Goal: Transaction & Acquisition: Purchase product/service

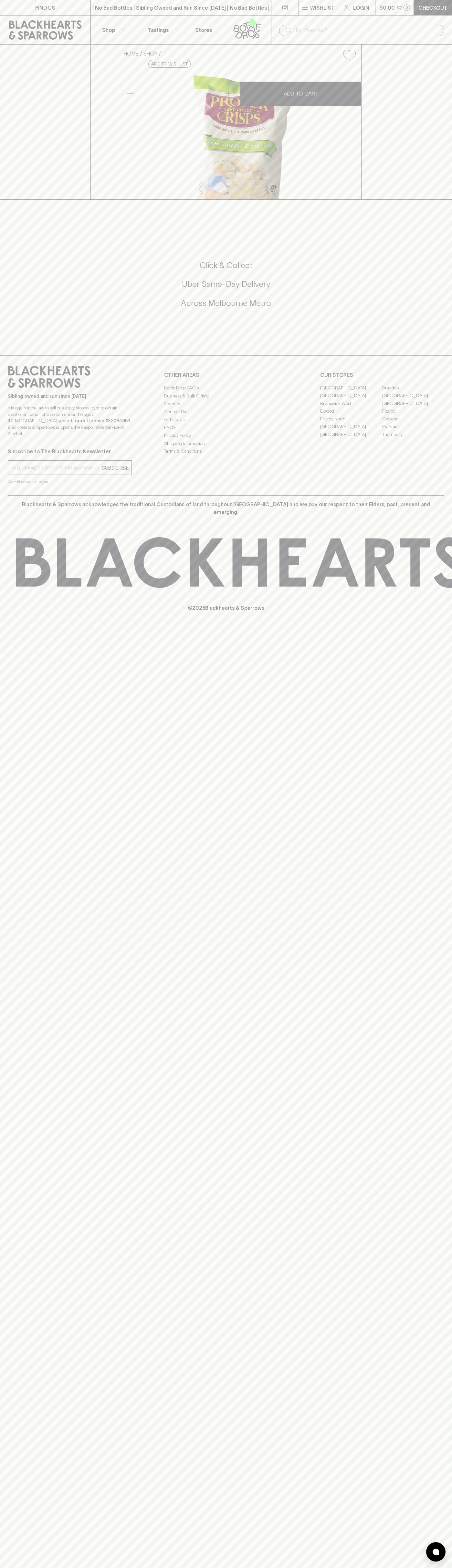
click at [435, 10] on p "Checkout" at bounding box center [433, 7] width 29 height 8
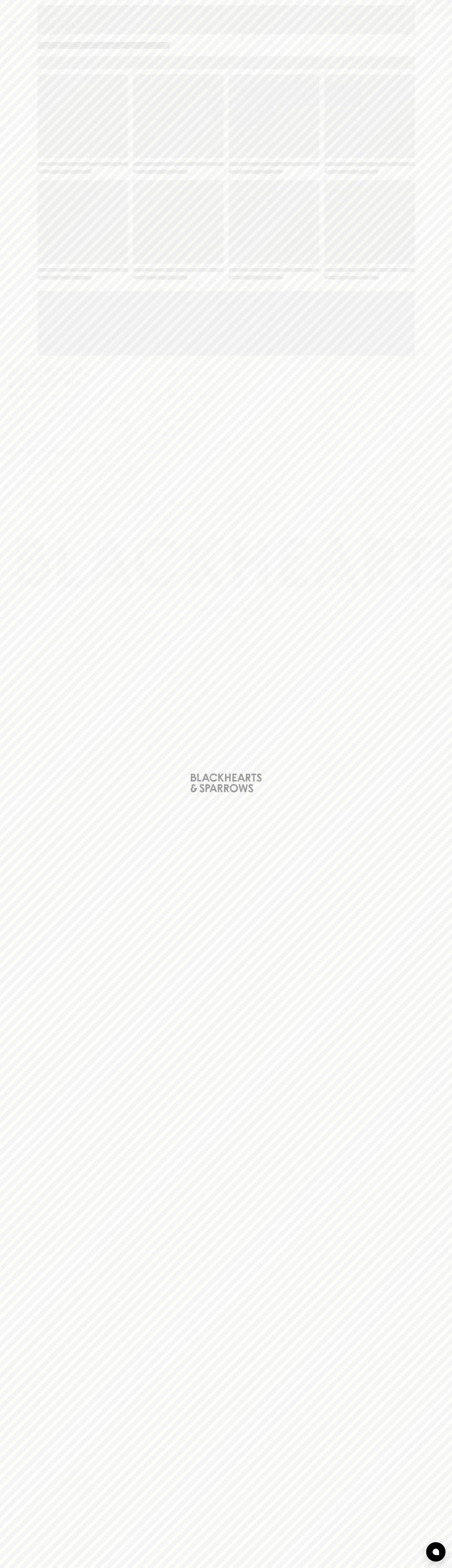
click at [3, 1567] on html "FIND US | No Bad Bottles | Sibling Owned and Run Since [DATE] | No Bad Bottles …" at bounding box center [226, 784] width 452 height 1568
click at [23, 382] on div "Loading" at bounding box center [226, 784] width 452 height 1568
